Goal: Find specific page/section: Find specific page/section

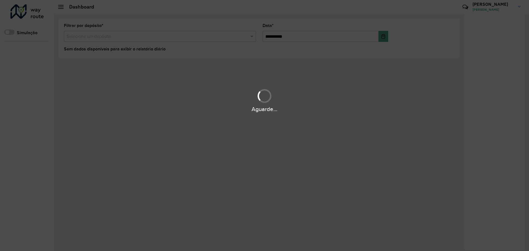
click at [138, 191] on div "Aguarde..." at bounding box center [264, 125] width 529 height 251
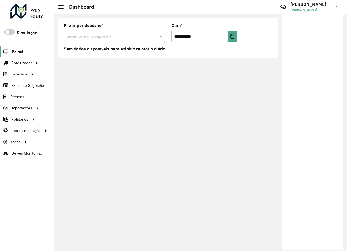
click at [18, 51] on span "Painel" at bounding box center [17, 52] width 11 height 6
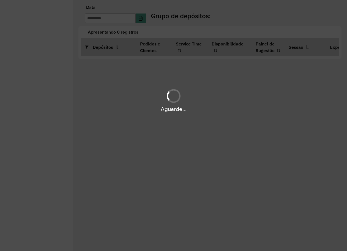
type input "**********"
